Goal: Contribute content: Add original content to the website for others to see

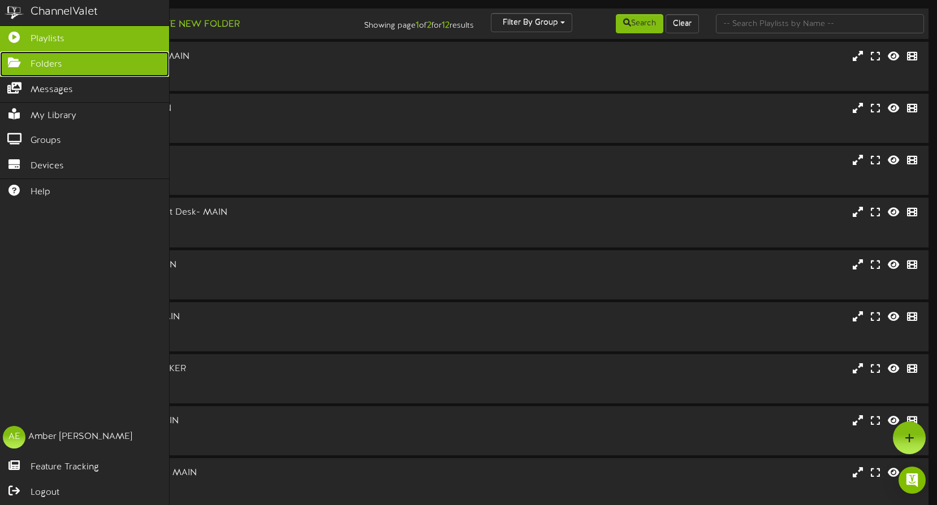
click at [16, 60] on icon at bounding box center [14, 61] width 28 height 8
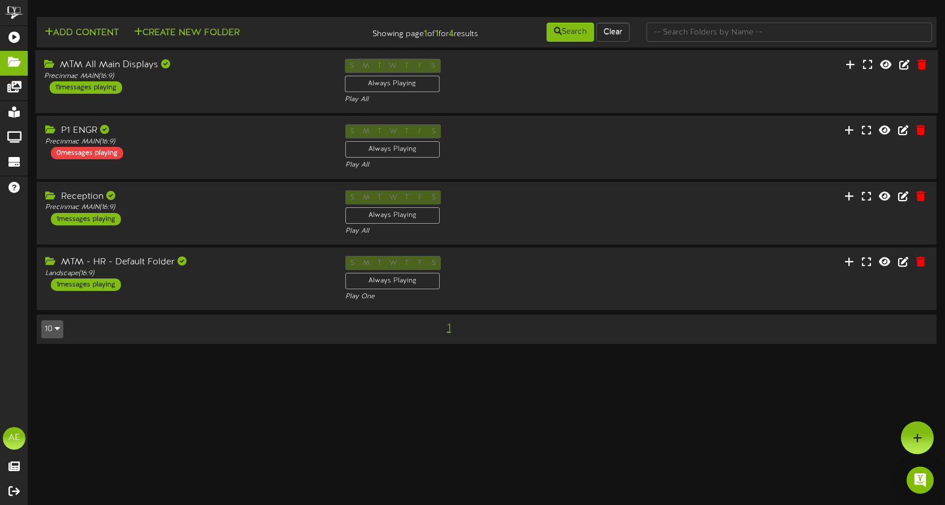
click at [177, 102] on div "MTM All Main Displays Precinmac MAIN ( 16:9 ) 11 messages playing S M T W T F S…" at bounding box center [487, 82] width 903 height 46
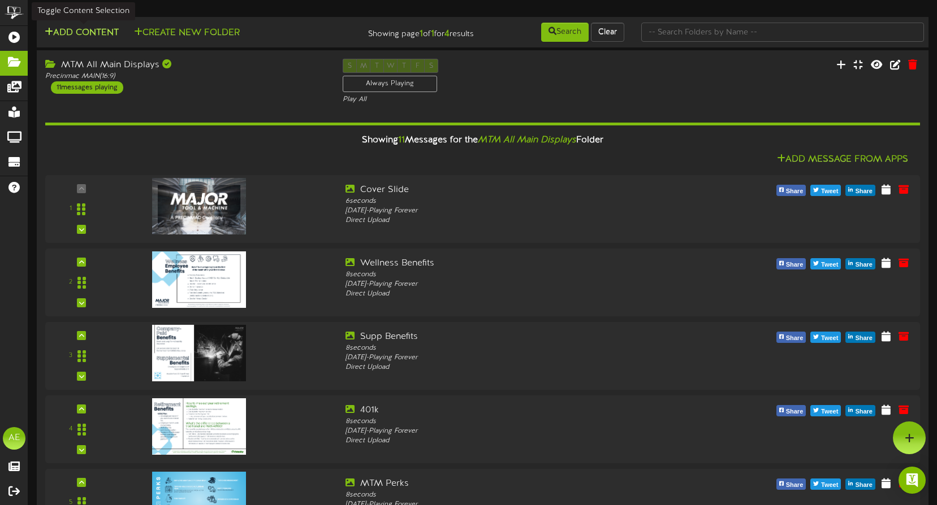
click at [86, 31] on button "Add Content" at bounding box center [81, 33] width 81 height 14
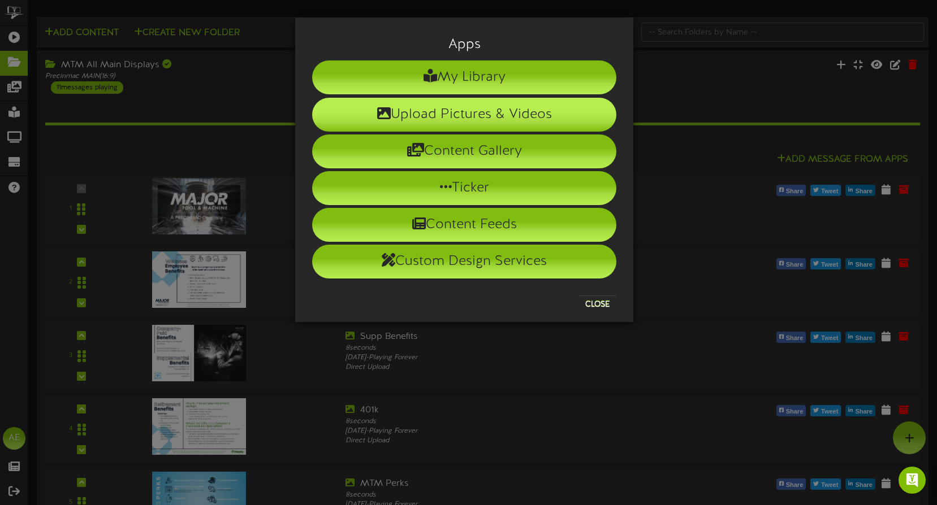
click at [441, 118] on li "Upload Pictures & Videos" at bounding box center [464, 115] width 304 height 34
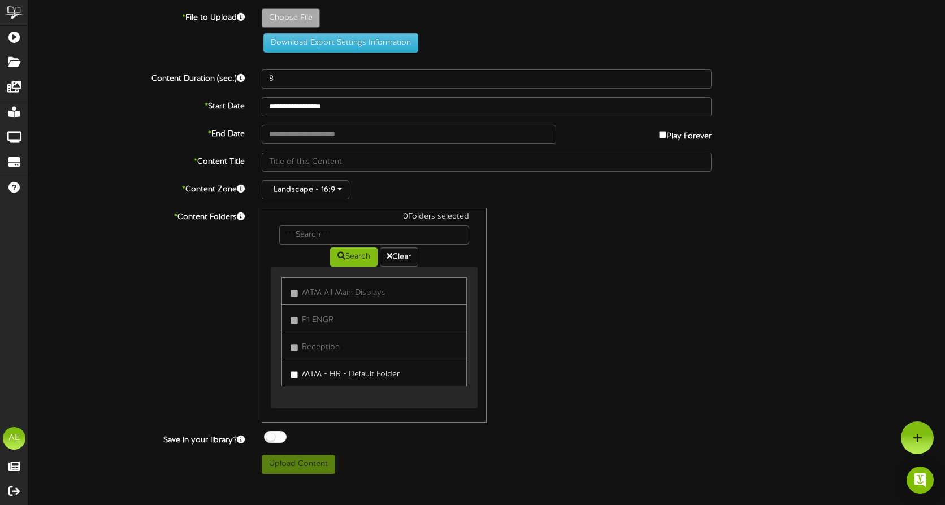
type input "**********"
type input "Anniv92925"
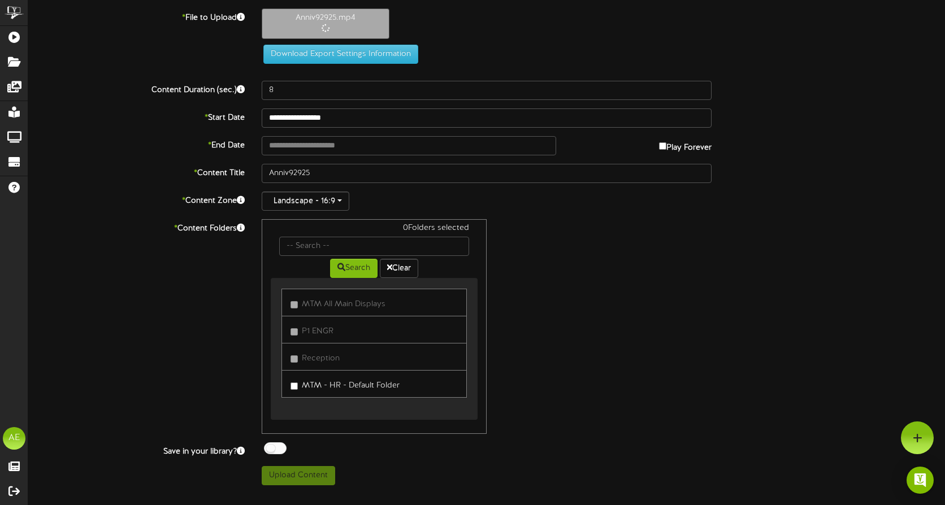
type input "23"
click at [318, 148] on input "text" at bounding box center [409, 145] width 294 height 19
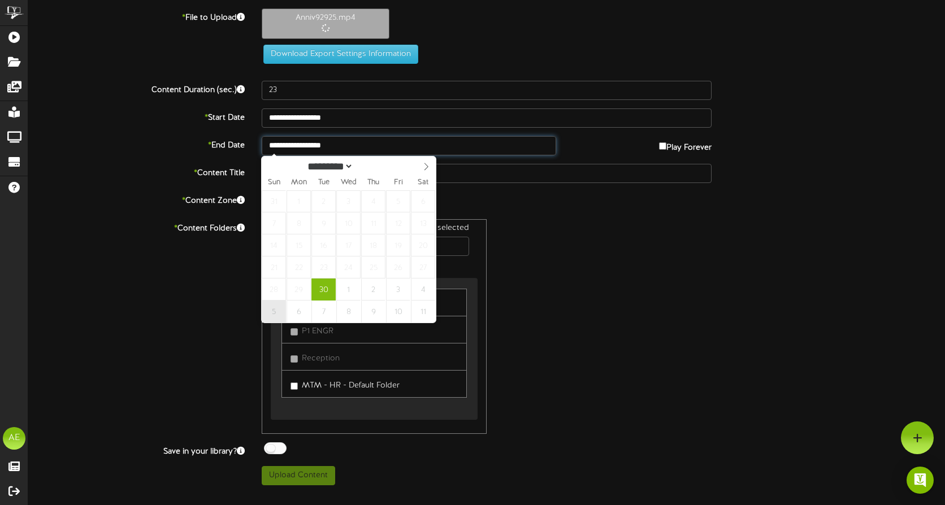
type input "**********"
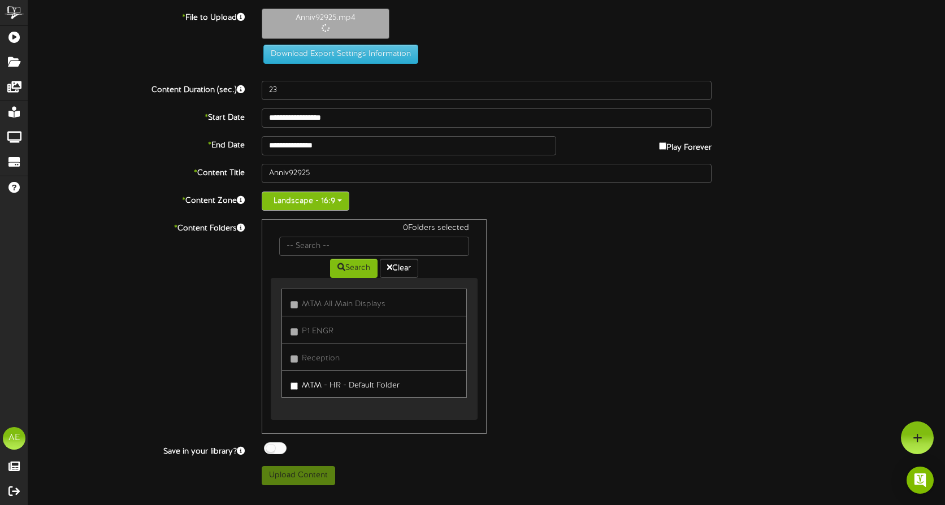
click at [338, 197] on button "Landscape - 16:9" at bounding box center [306, 201] width 88 height 19
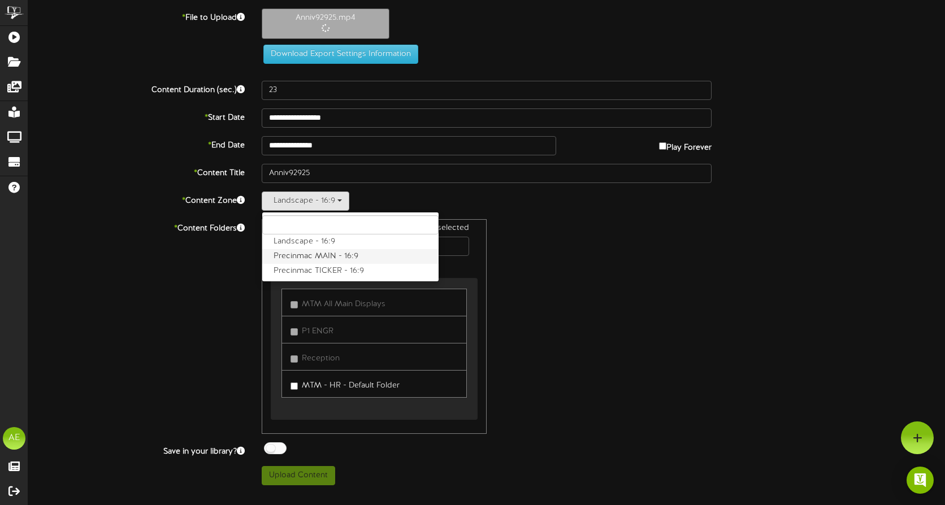
click at [357, 257] on label "Precinmac MAIN - 16:9" at bounding box center [350, 256] width 176 height 15
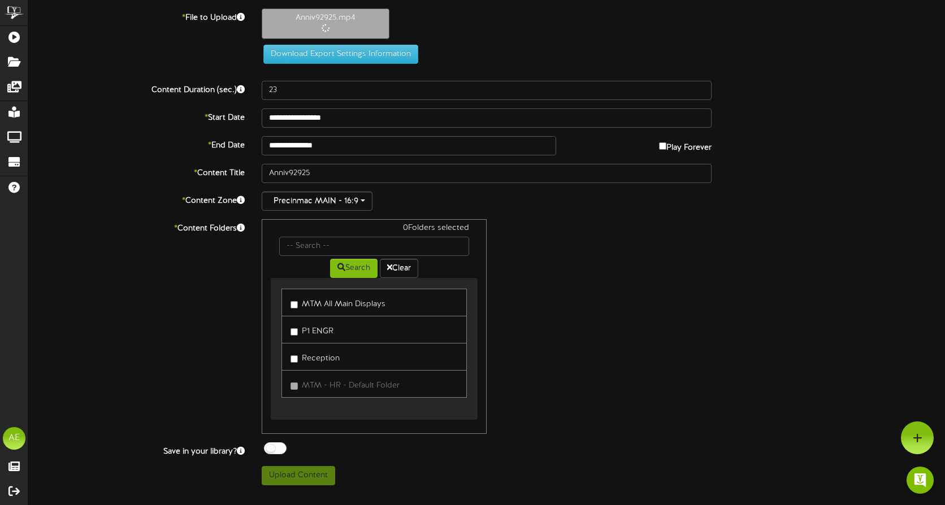
click at [356, 298] on label "MTM All Main Displays" at bounding box center [338, 302] width 95 height 15
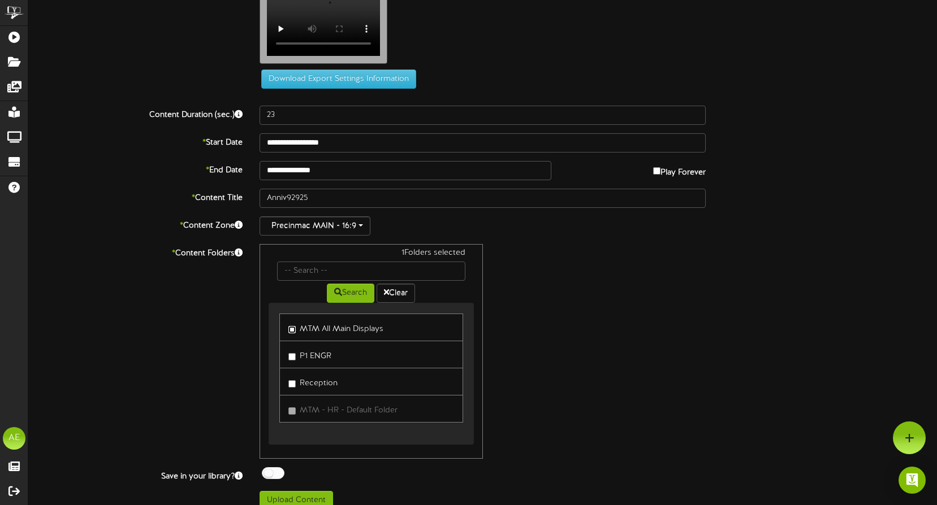
scroll to position [44, 0]
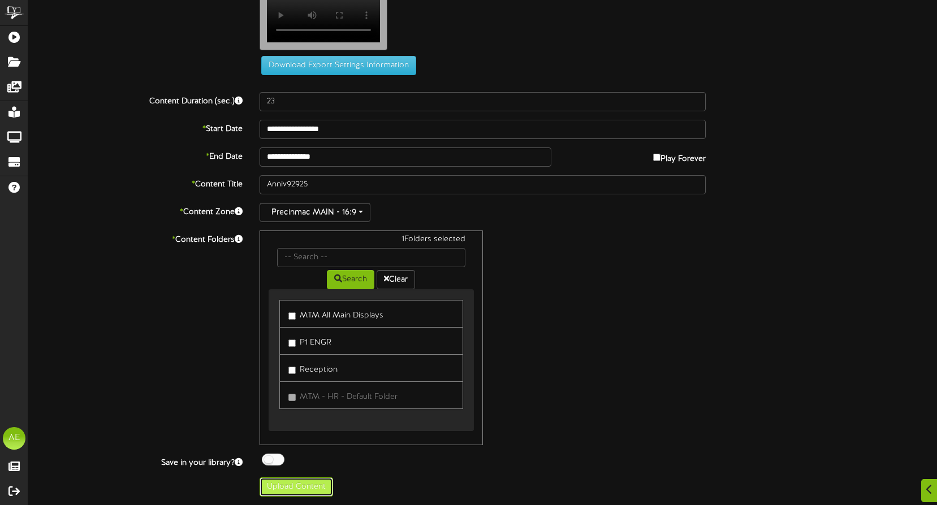
click at [298, 487] on button "Upload Content" at bounding box center [295, 487] width 73 height 19
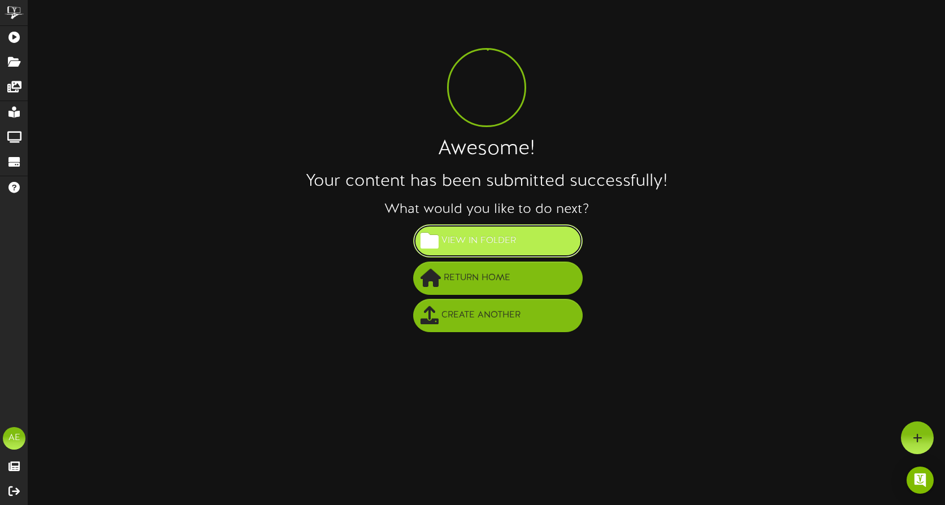
click at [504, 245] on span "View in Folder" at bounding box center [479, 241] width 80 height 19
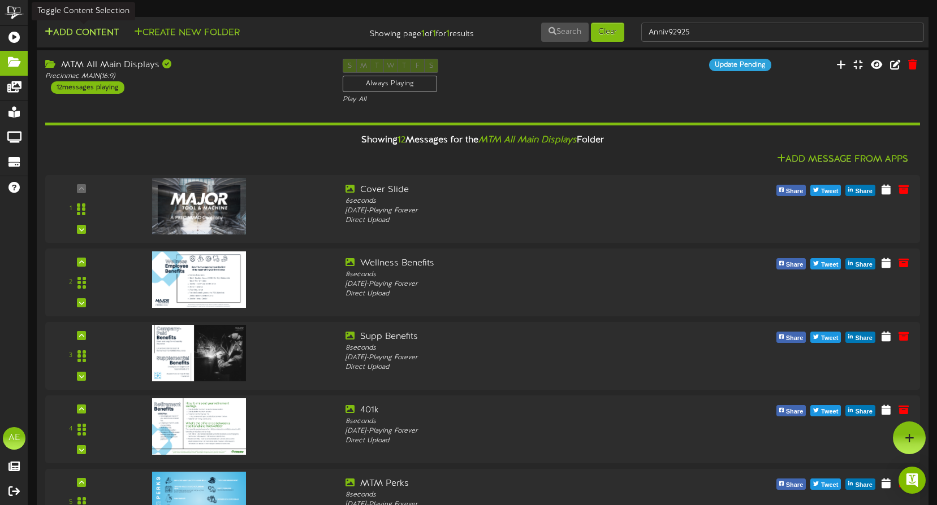
click at [81, 31] on button "Add Content" at bounding box center [81, 33] width 81 height 14
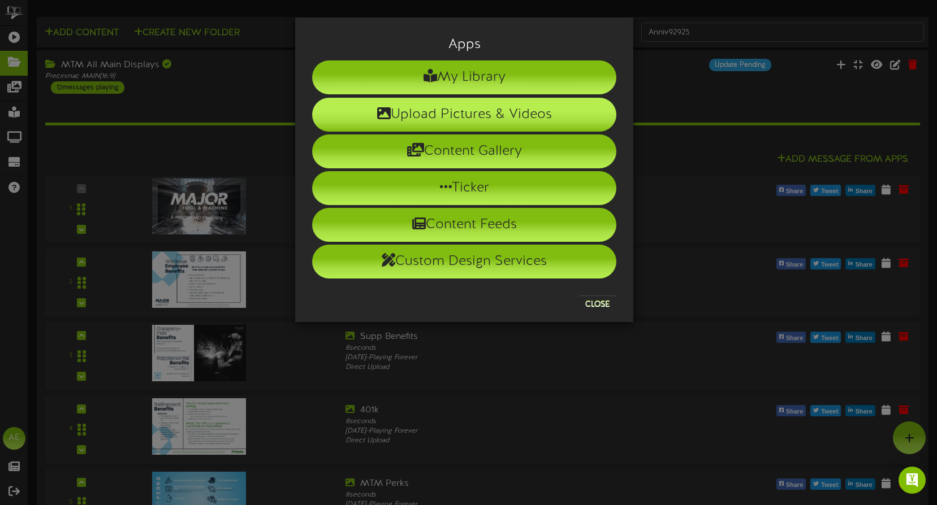
click at [460, 115] on li "Upload Pictures & Videos" at bounding box center [464, 115] width 304 height 34
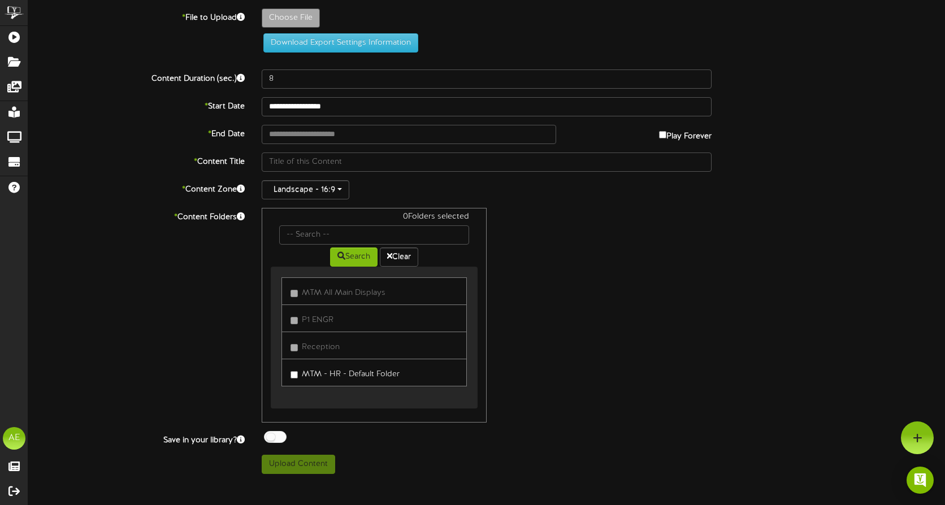
type input "**********"
type input "birthday92925"
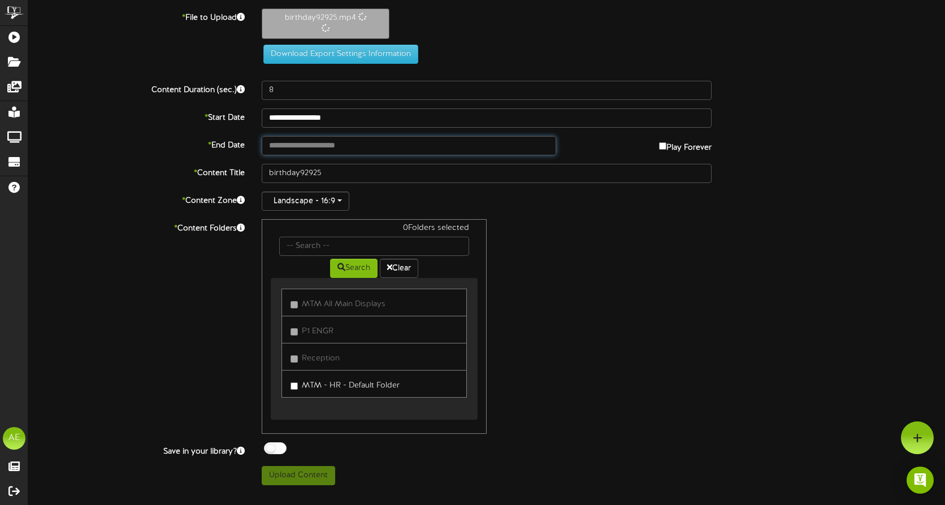
drag, startPoint x: 326, startPoint y: 149, endPoint x: 446, endPoint y: 171, distance: 122.5
click at [326, 149] on input "text" at bounding box center [409, 145] width 294 height 19
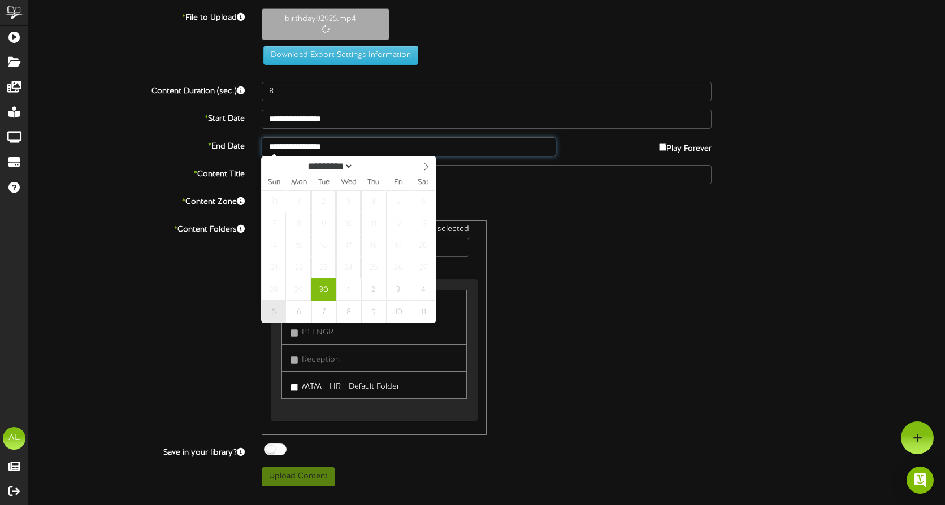
type input "**********"
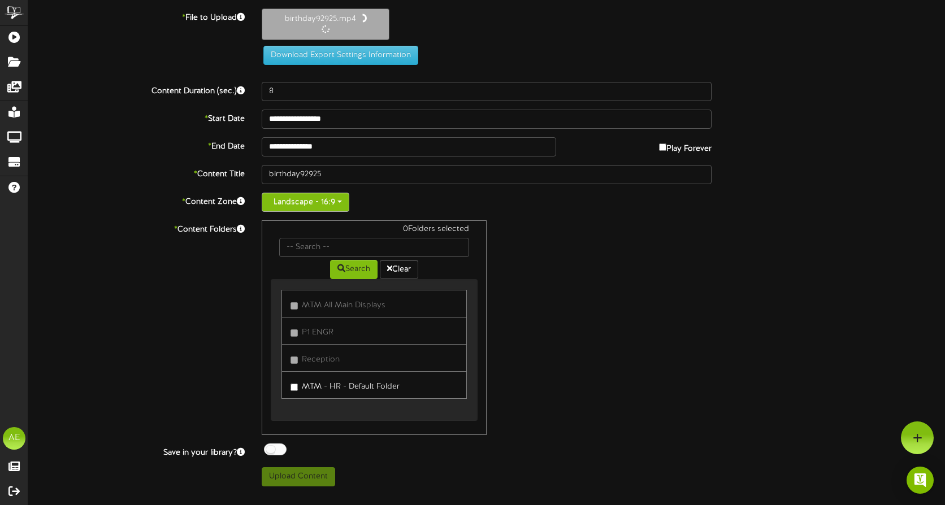
click at [341, 206] on button "Landscape - 16:9" at bounding box center [306, 202] width 88 height 19
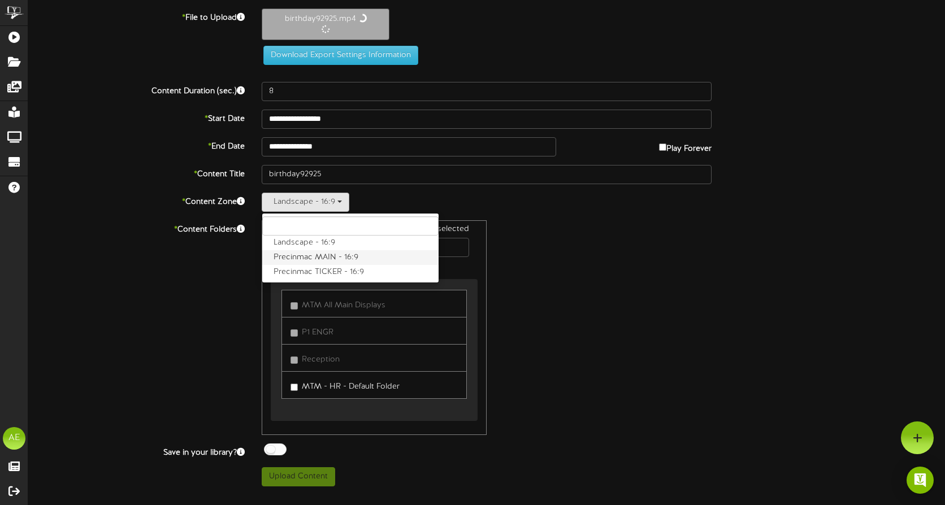
click at [339, 258] on label "Precinmac MAIN - 16:9" at bounding box center [350, 257] width 176 height 15
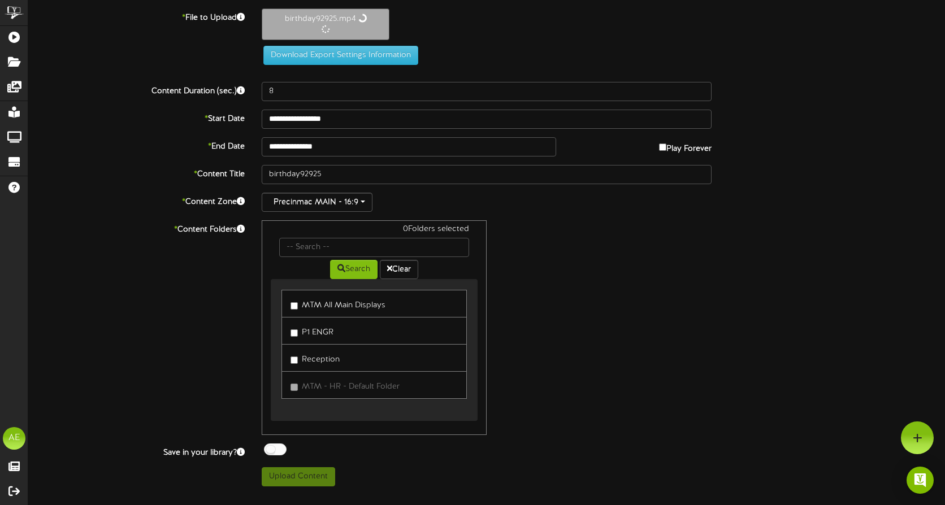
click at [314, 303] on label "MTM All Main Displays" at bounding box center [338, 303] width 95 height 15
type input "54"
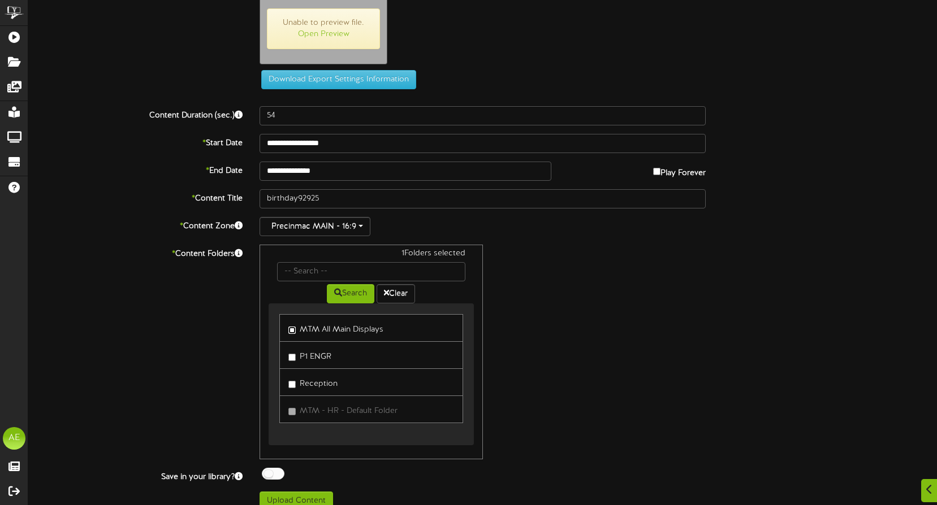
scroll to position [46, 0]
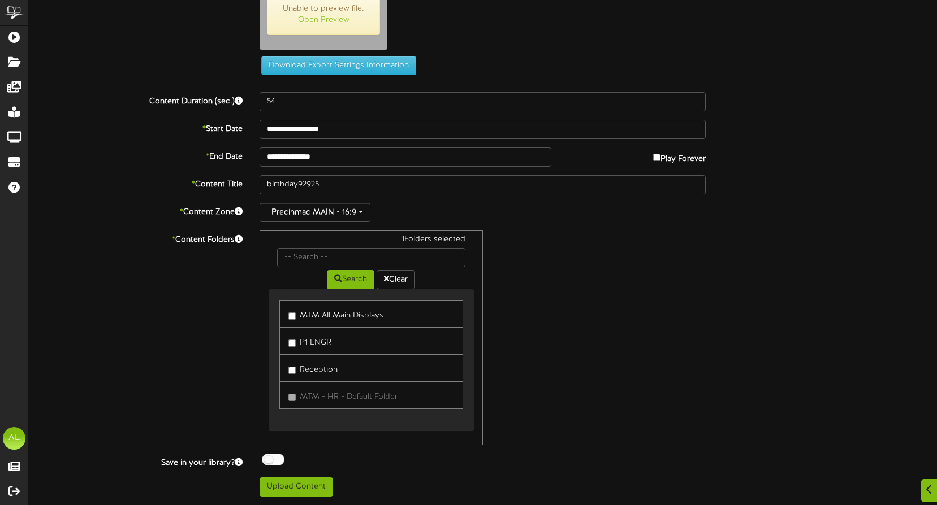
click at [737, 461] on div "Save in your library? Off On" at bounding box center [482, 461] width 925 height 15
click at [298, 487] on button "Upload Content" at bounding box center [295, 487] width 73 height 19
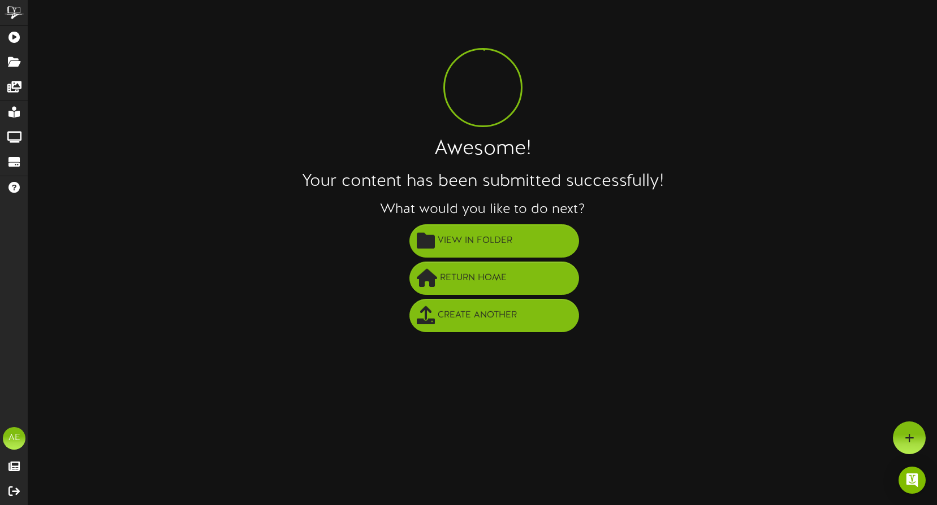
scroll to position [0, 0]
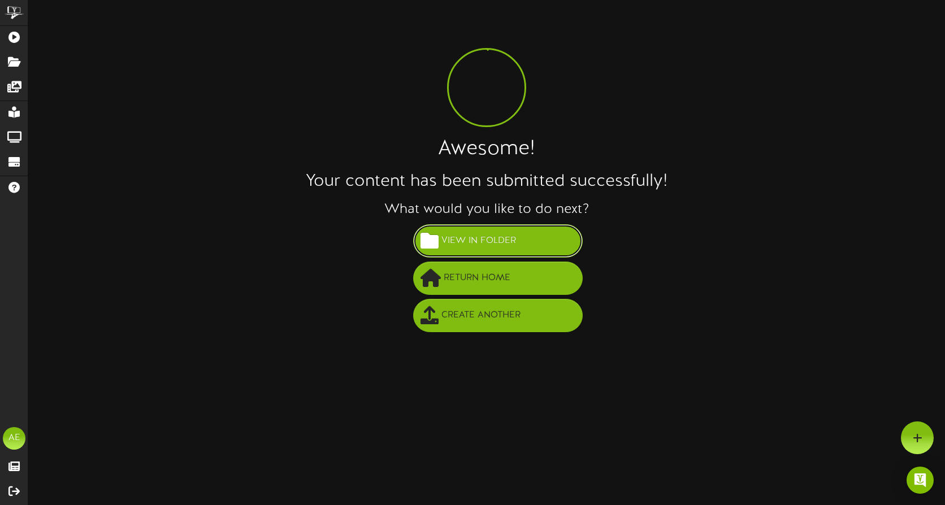
click at [484, 241] on span "View in Folder" at bounding box center [479, 241] width 80 height 19
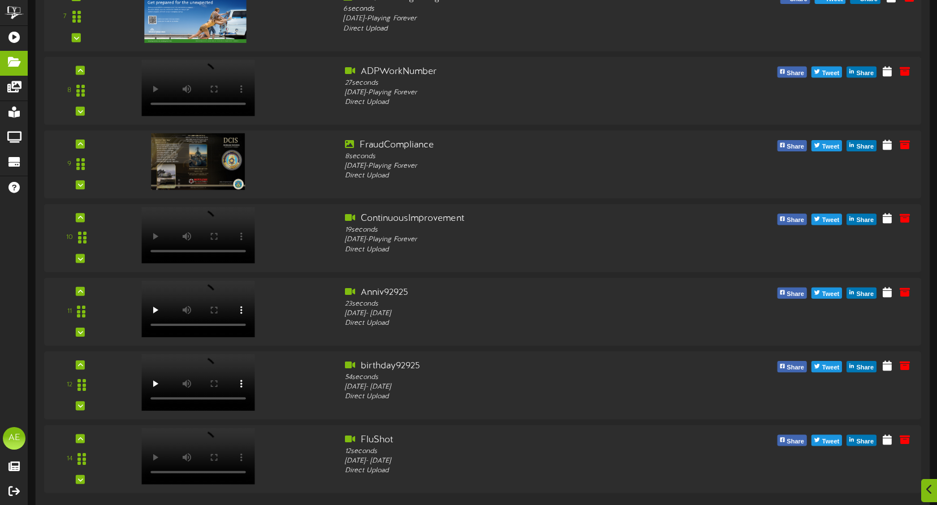
scroll to position [636, 0]
